Goal: Information Seeking & Learning: Learn about a topic

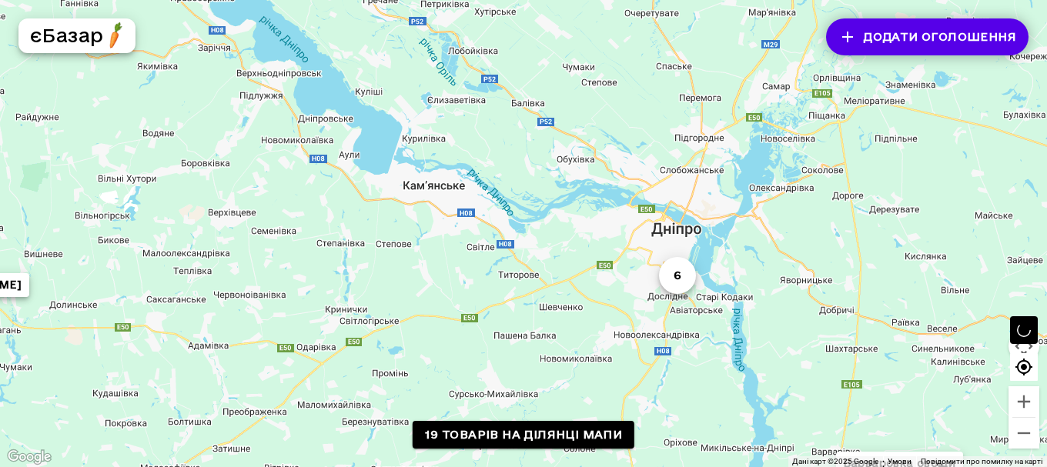
drag, startPoint x: 641, startPoint y: 152, endPoint x: 411, endPoint y: 377, distance: 322.3
click at [411, 377] on div "6 Варваровка овощи Норільська, 28 2 Перепілка [PERSON_NAME] Екосад свій огород" at bounding box center [523, 233] width 1047 height 467
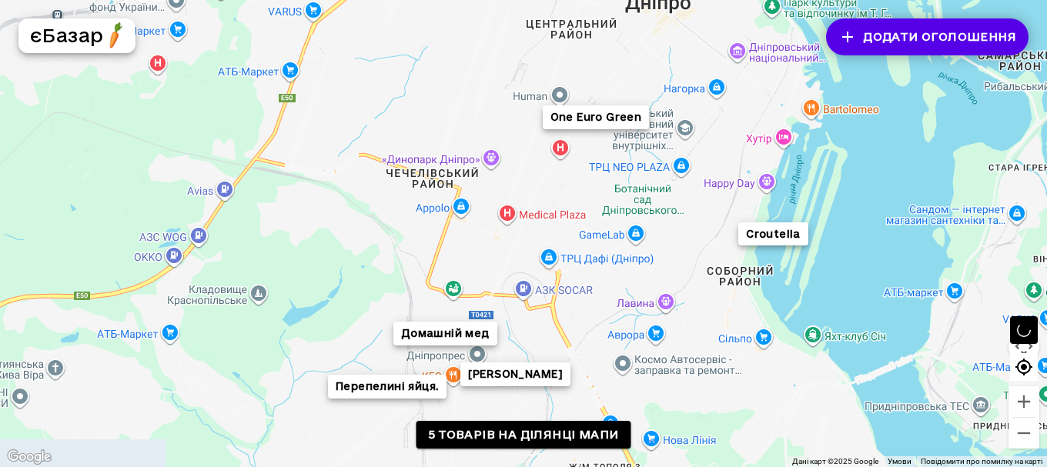
drag, startPoint x: 644, startPoint y: 142, endPoint x: 573, endPoint y: 182, distance: 81.7
click at [573, 183] on div "Домашній мед Croutella One Euro Green Перепелині яйця. [PERSON_NAME]" at bounding box center [523, 233] width 1047 height 467
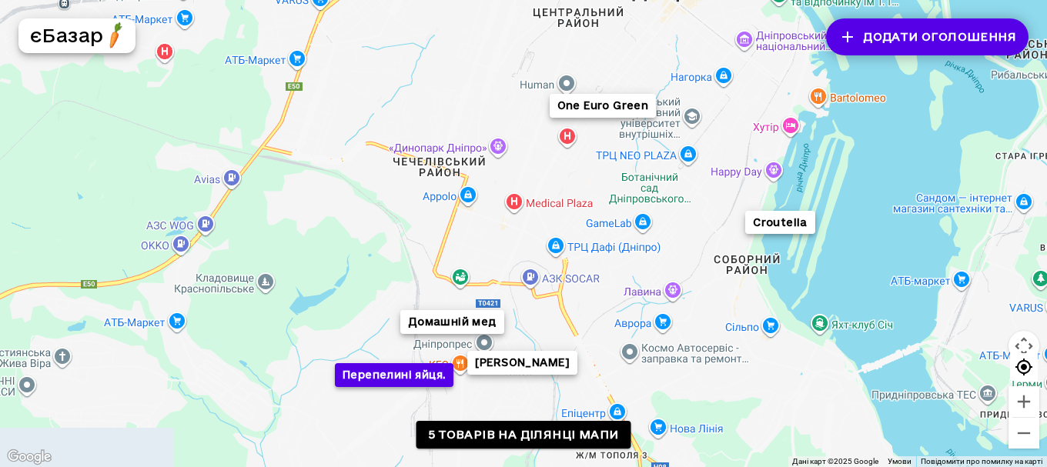
click at [402, 382] on button "Перепелині яйця." at bounding box center [394, 375] width 119 height 24
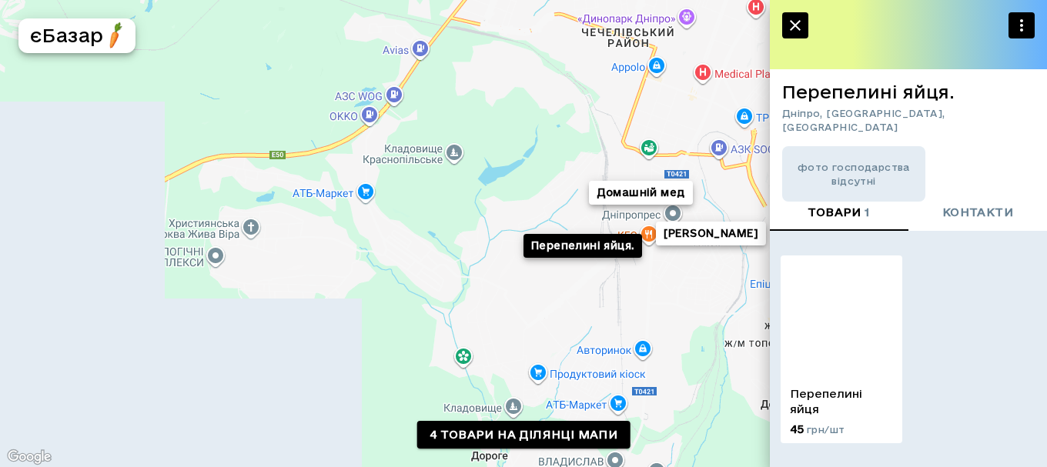
click at [972, 213] on span "контакти" at bounding box center [977, 212] width 71 height 19
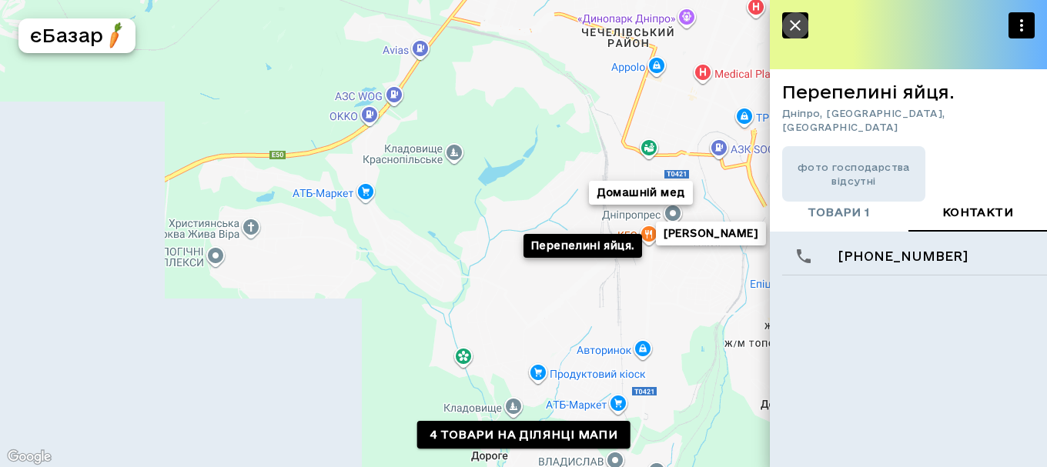
click at [789, 18] on icon "button" at bounding box center [795, 25] width 18 height 18
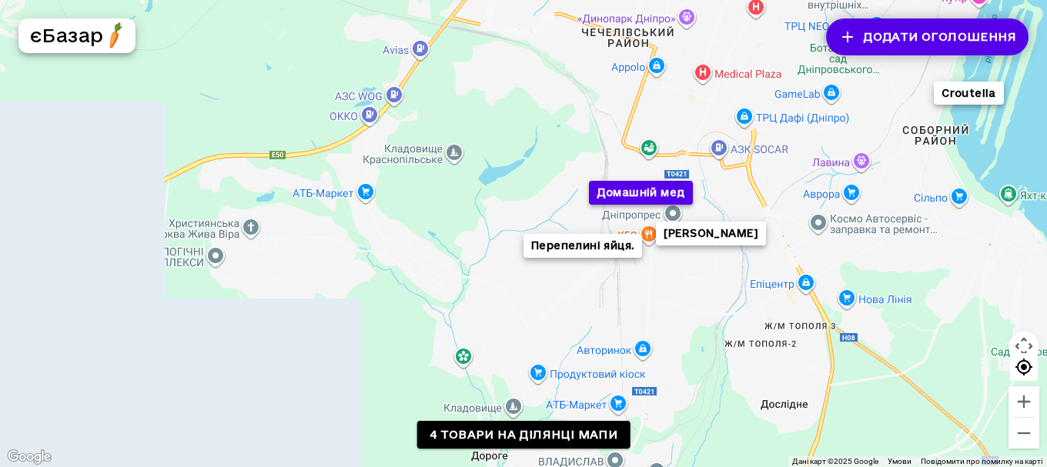
click at [633, 200] on button "Домашній мед" at bounding box center [641, 193] width 104 height 24
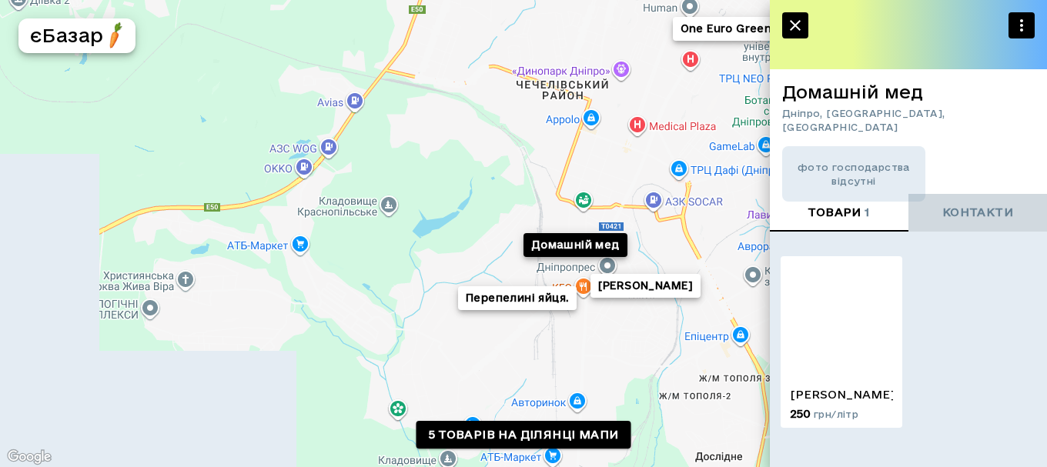
click at [991, 208] on span "контакти" at bounding box center [977, 212] width 71 height 19
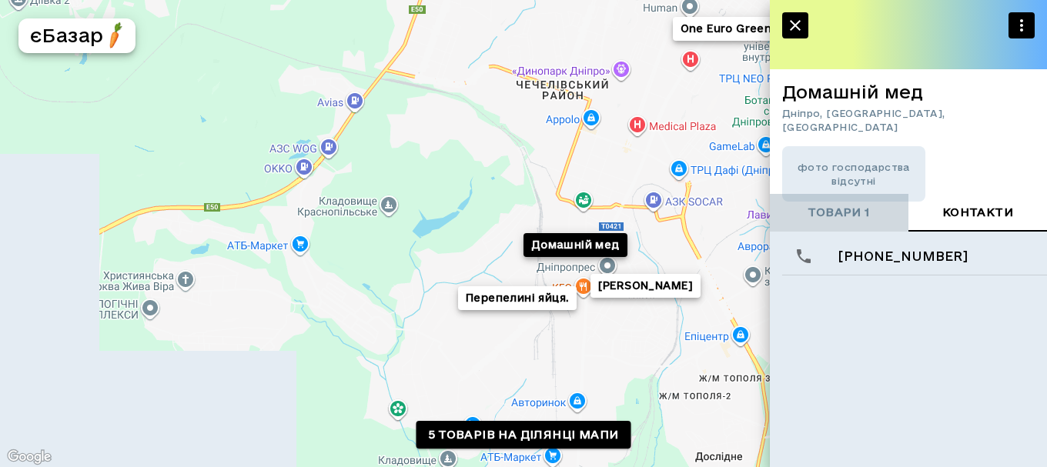
click at [837, 219] on span "товари 1" at bounding box center [839, 212] width 62 height 19
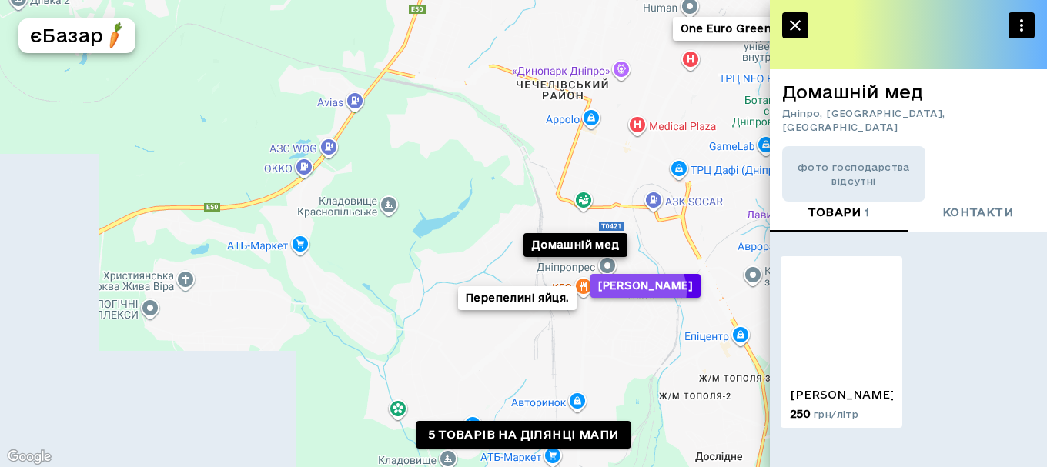
click at [637, 291] on button "[PERSON_NAME]" at bounding box center [645, 286] width 110 height 24
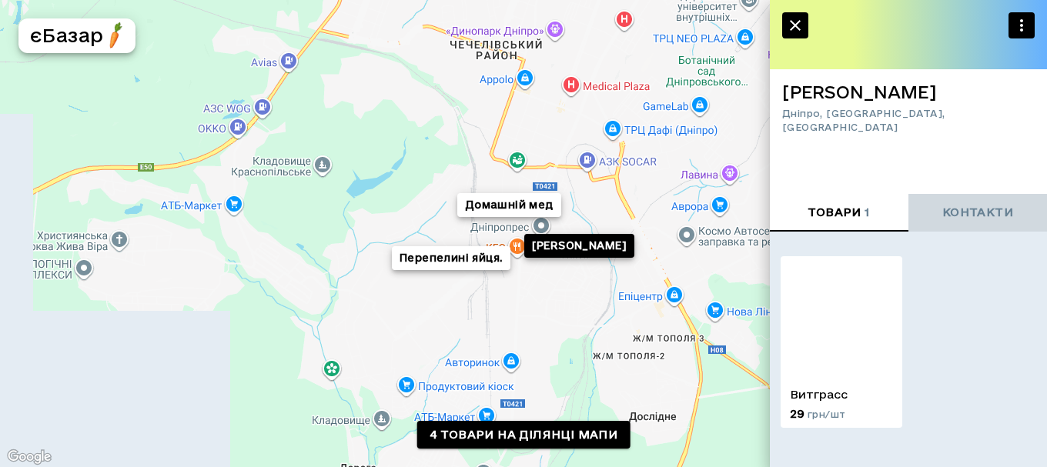
click at [968, 219] on span "контакти" at bounding box center [977, 212] width 71 height 19
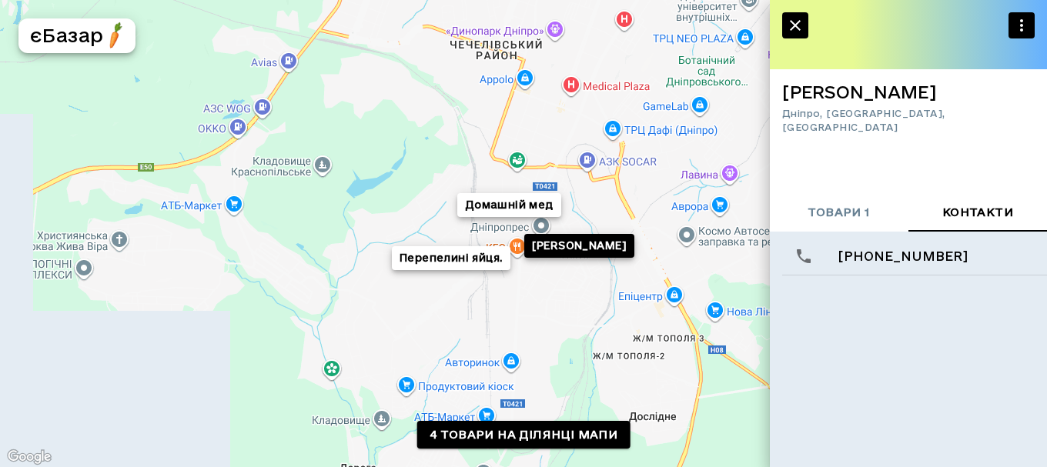
click at [835, 214] on span "товари 1" at bounding box center [839, 212] width 62 height 19
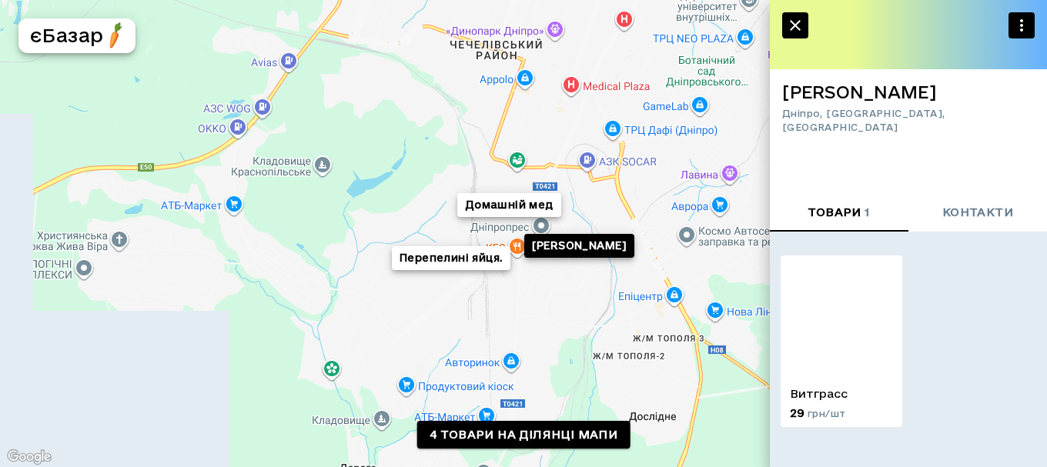
click at [826, 395] on p "Витграсс" at bounding box center [841, 393] width 103 height 15
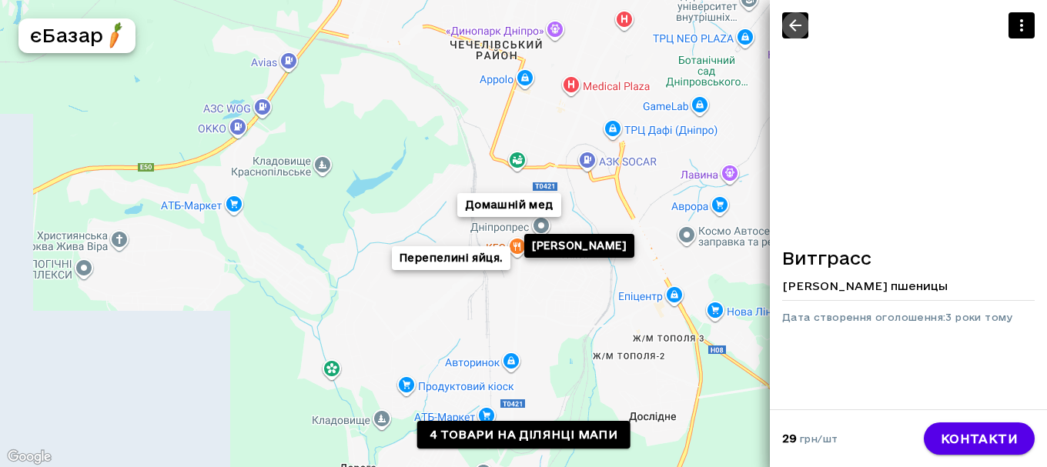
click at [787, 19] on icon "button" at bounding box center [795, 25] width 18 height 18
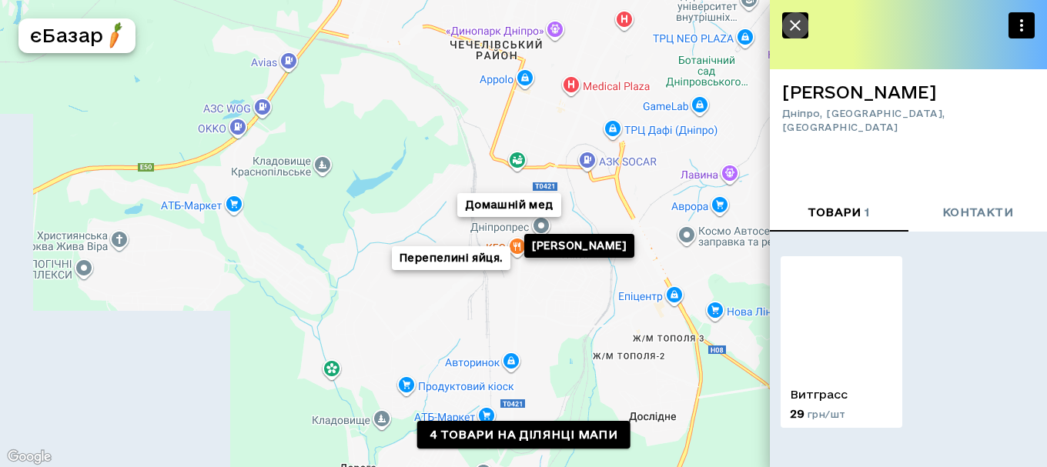
click at [787, 19] on icon "button" at bounding box center [795, 25] width 18 height 18
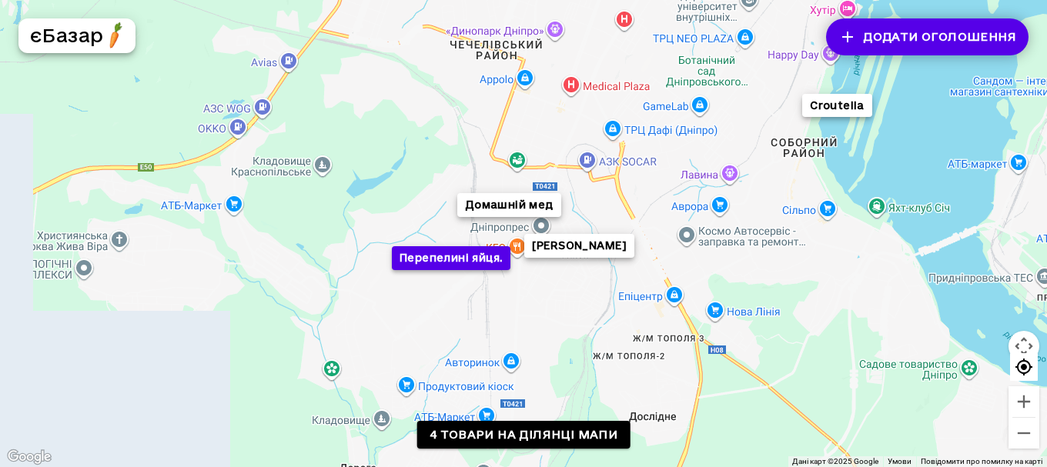
click at [494, 257] on button "Перепелині яйця." at bounding box center [451, 258] width 119 height 24
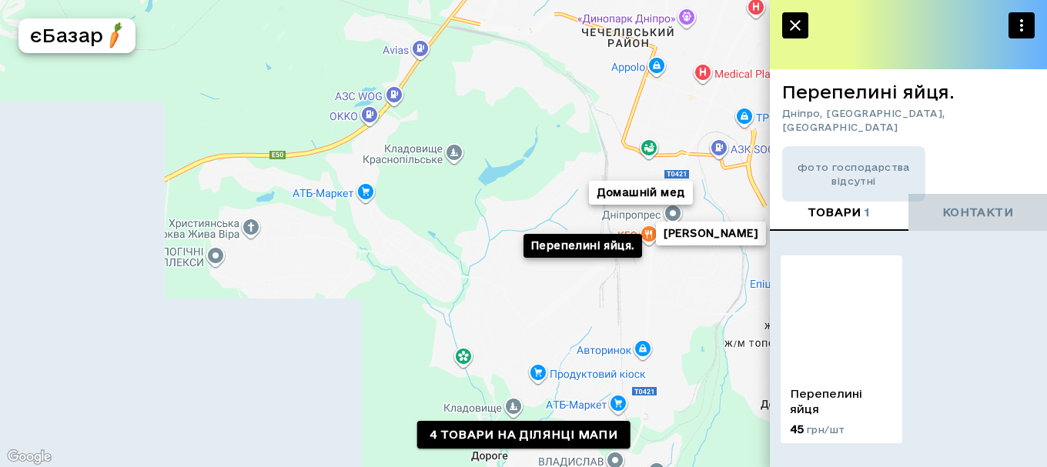
click at [975, 212] on span "контакти" at bounding box center [977, 212] width 71 height 19
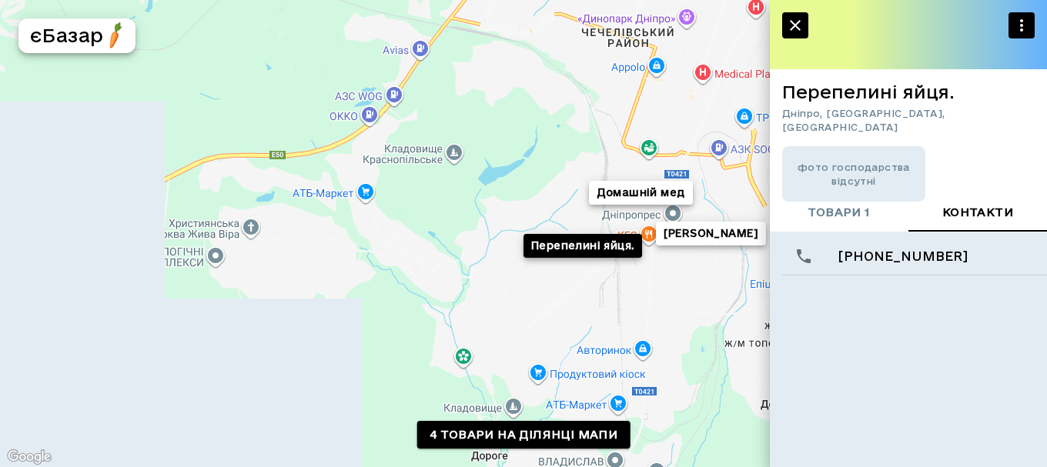
click at [863, 175] on div "фото господарства відсутні" at bounding box center [853, 173] width 143 height 55
click at [840, 216] on span "товари 1" at bounding box center [839, 212] width 62 height 19
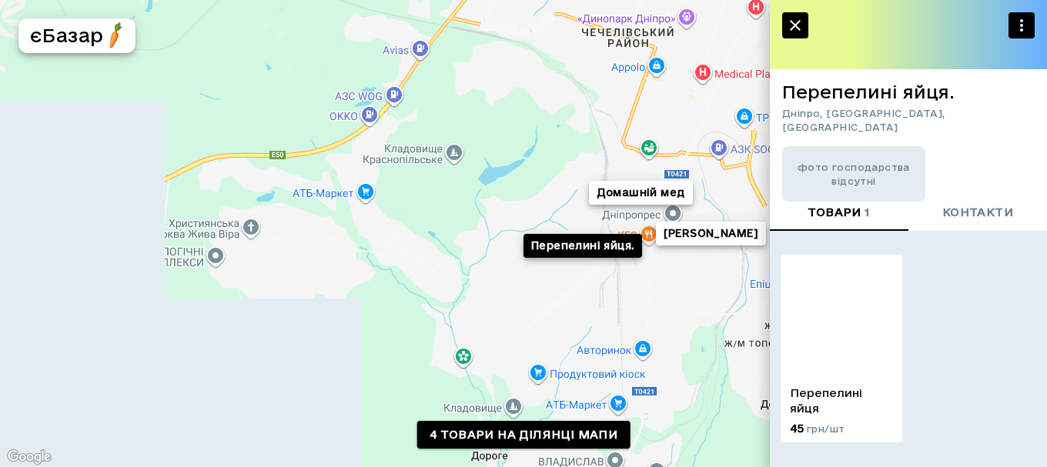
click at [832, 392] on p "Перепелині яйця" at bounding box center [841, 401] width 103 height 31
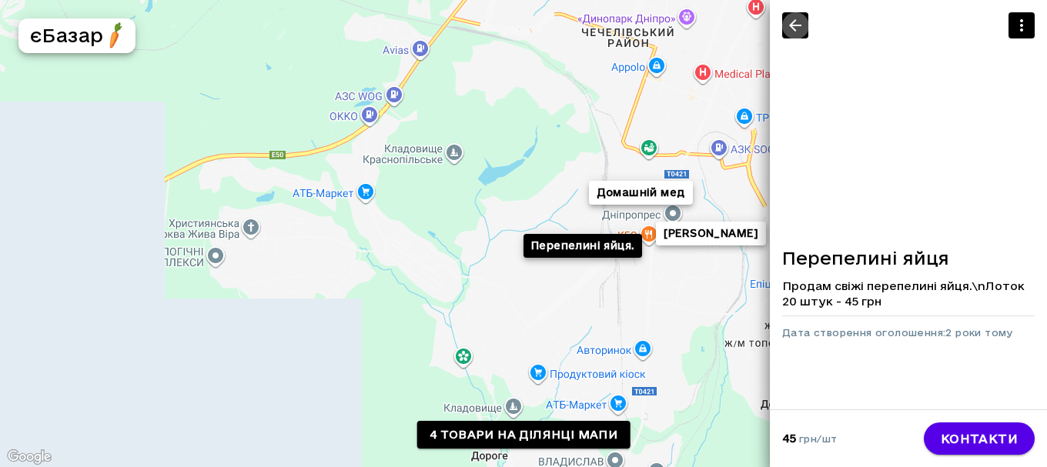
click at [800, 25] on icon "button" at bounding box center [795, 25] width 12 height 12
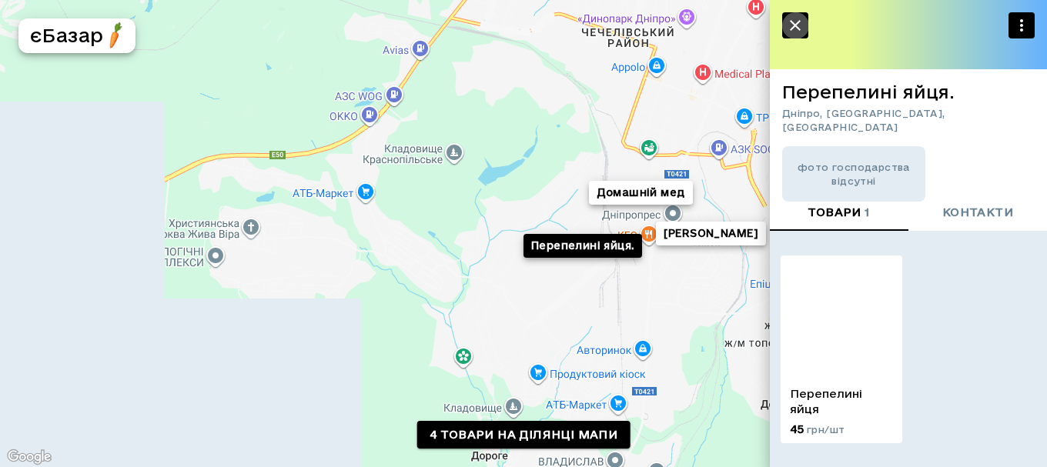
click at [800, 25] on icon "button" at bounding box center [795, 25] width 18 height 18
